Goal: Information Seeking & Learning: Check status

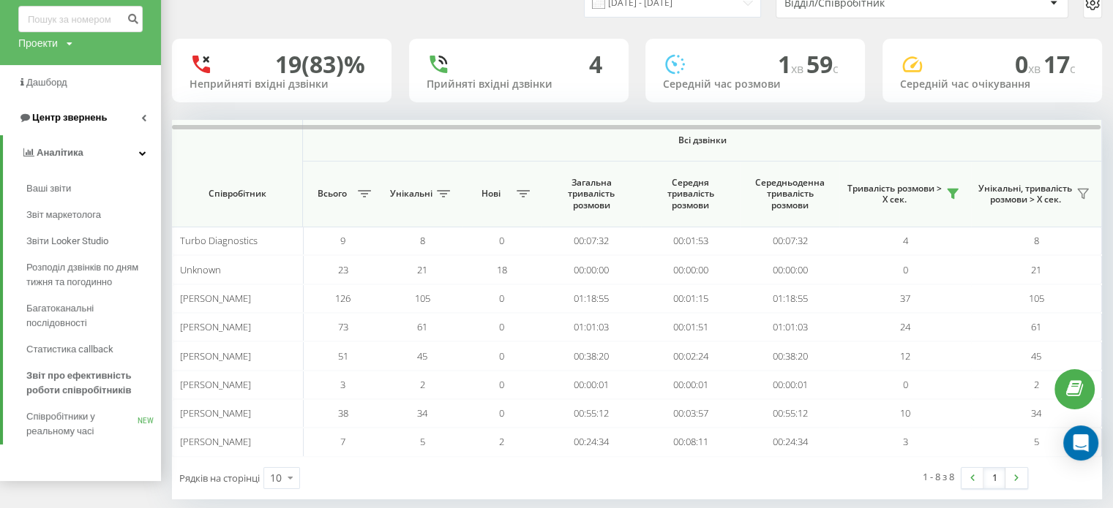
click at [67, 116] on span "Центр звернень" at bounding box center [69, 117] width 75 height 11
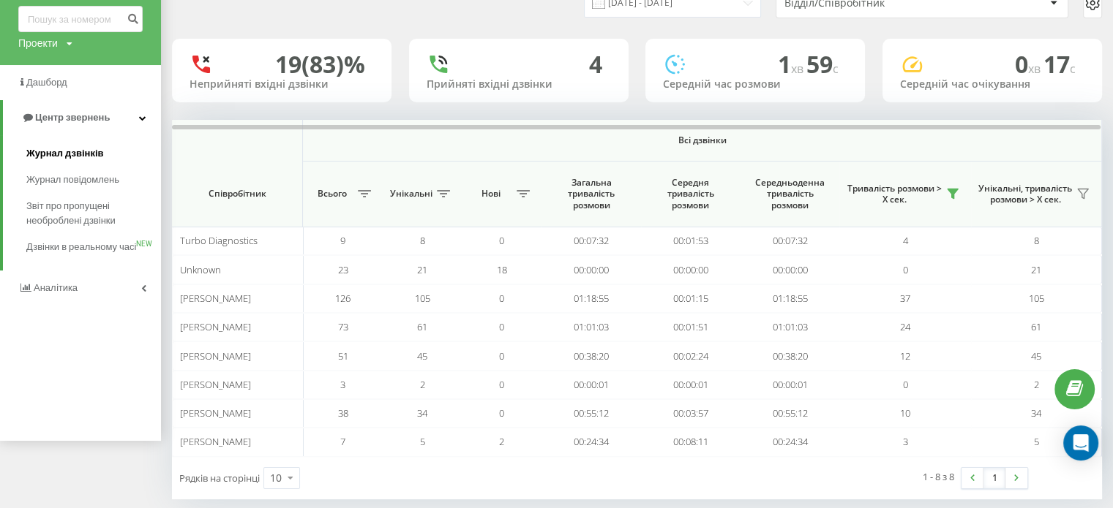
click at [76, 151] on span "Журнал дзвінків" at bounding box center [65, 153] width 78 height 15
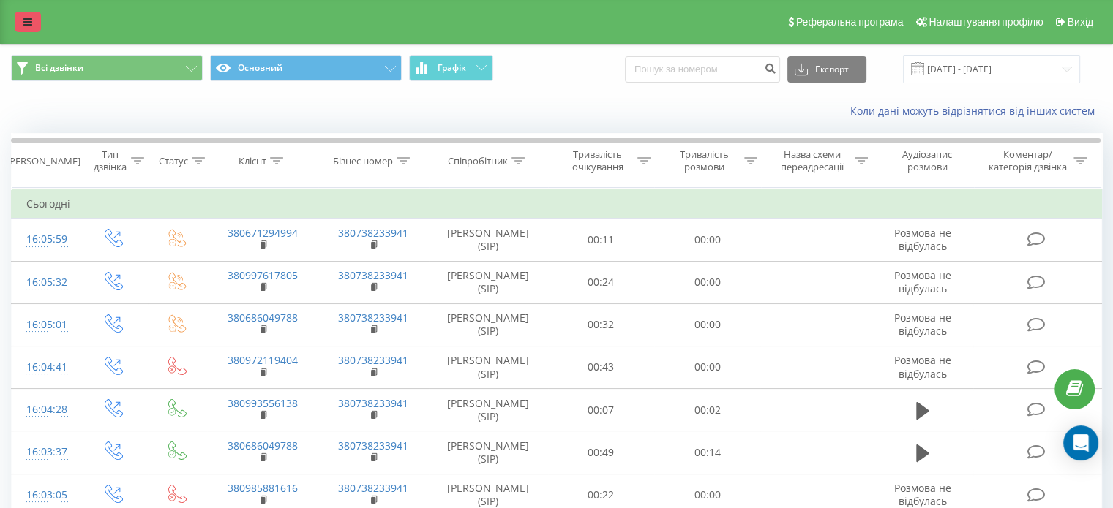
click at [29, 20] on icon at bounding box center [27, 22] width 9 height 10
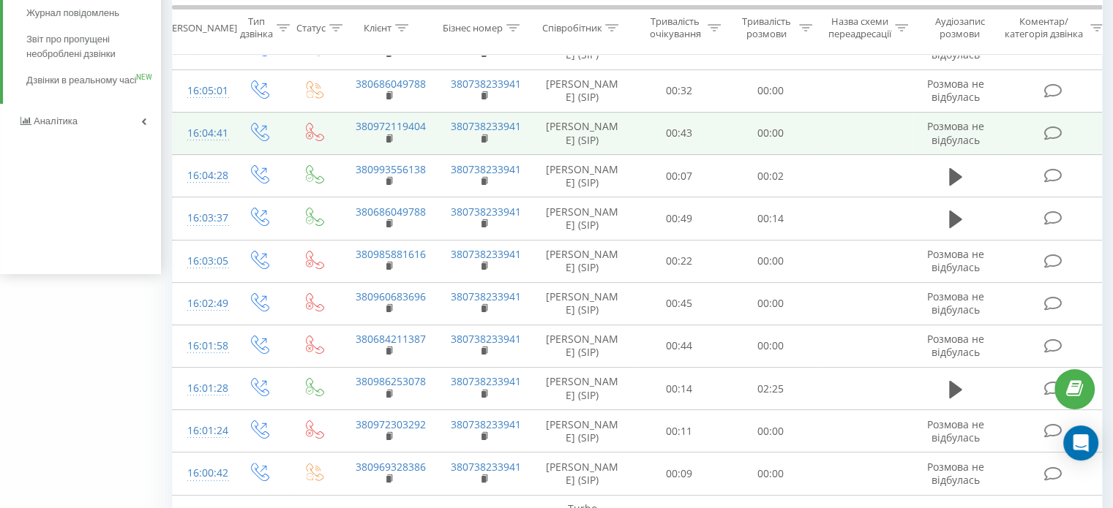
scroll to position [237, 0]
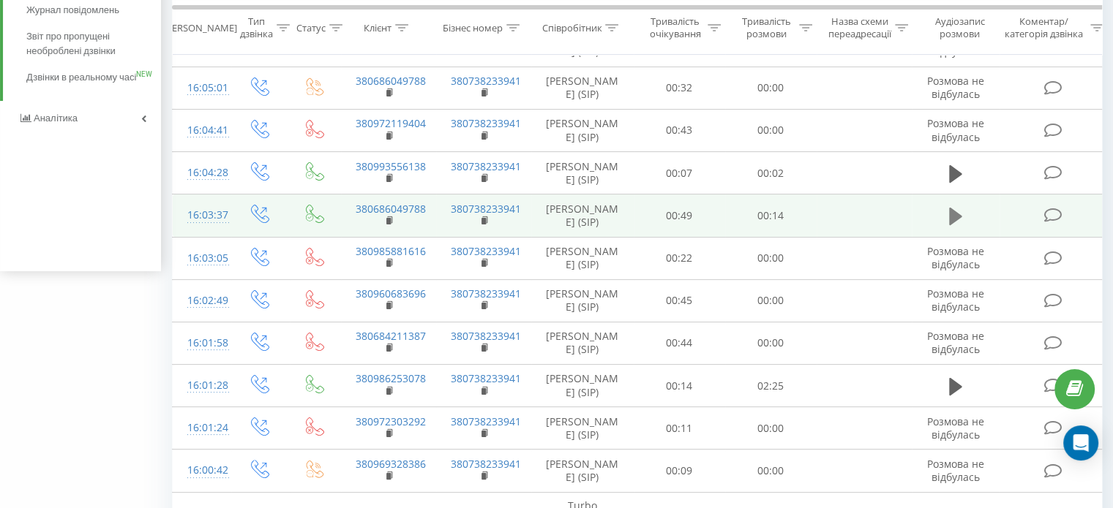
click at [954, 225] on icon at bounding box center [955, 217] width 13 height 18
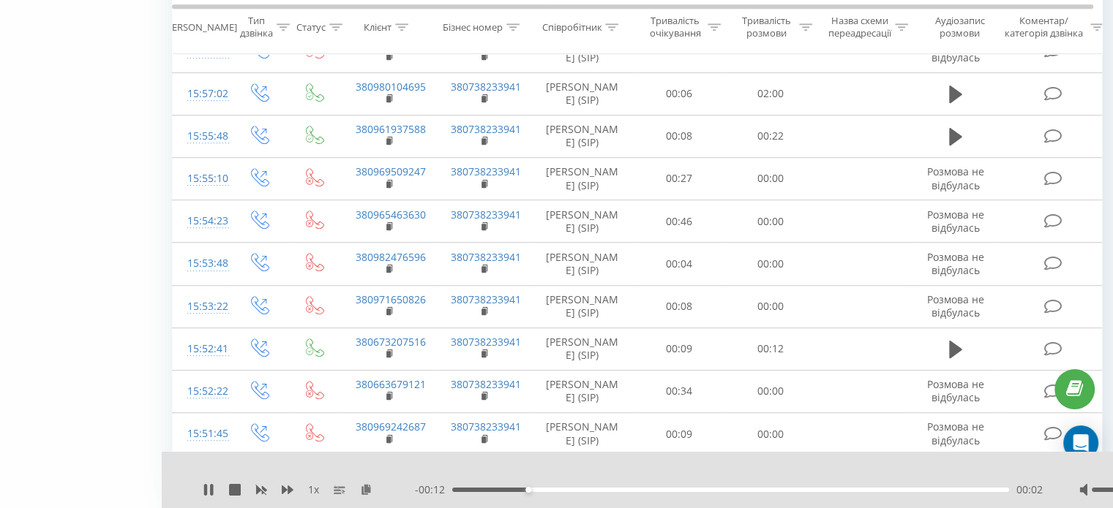
scroll to position [1162, 0]
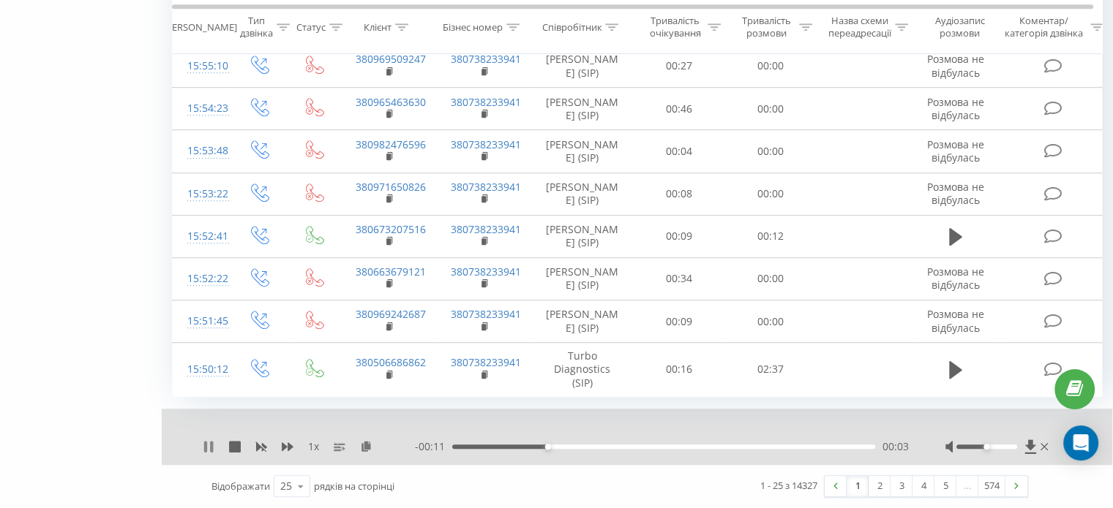
click at [206, 448] on icon at bounding box center [205, 447] width 3 height 12
